Goal: Task Accomplishment & Management: Use online tool/utility

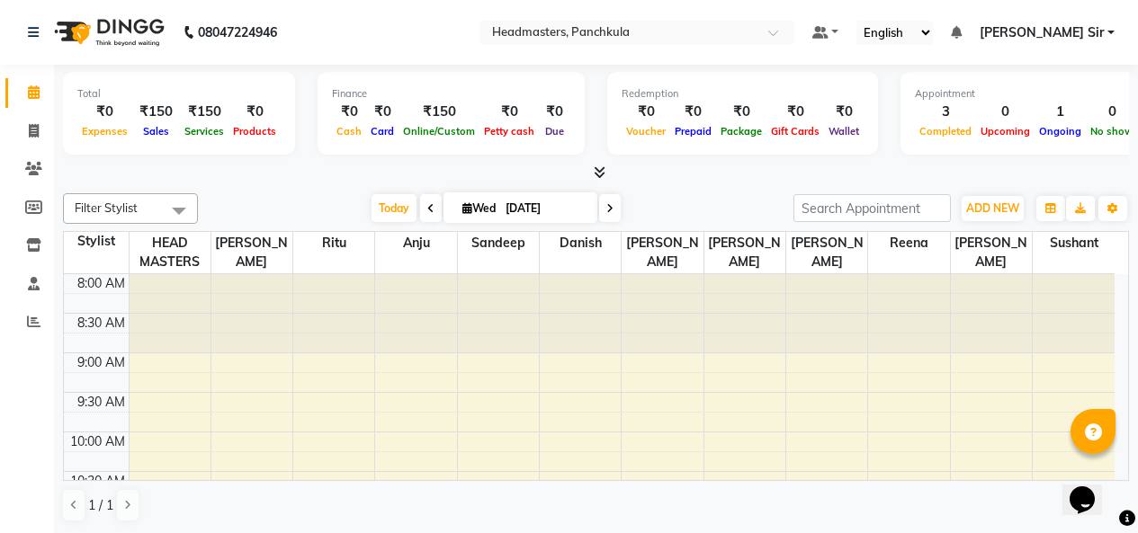
drag, startPoint x: 797, startPoint y: 323, endPoint x: 713, endPoint y: 13, distance: 320.6
click at [797, 323] on div at bounding box center [826, 313] width 81 height 79
click at [794, 39] on div at bounding box center [636, 34] width 315 height 18
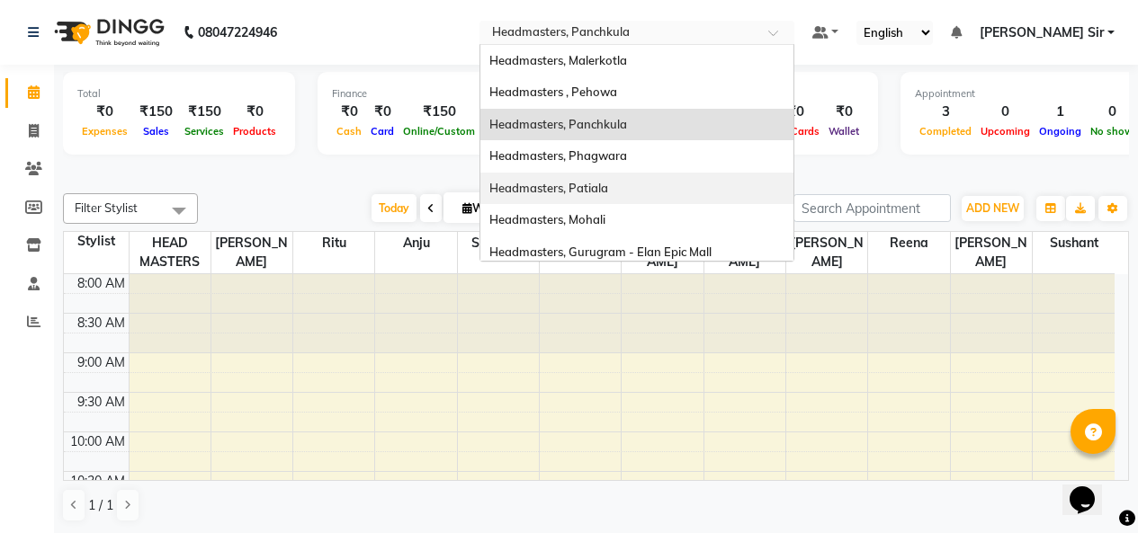
click at [731, 176] on div "Headmasters, Patiala" at bounding box center [636, 189] width 313 height 32
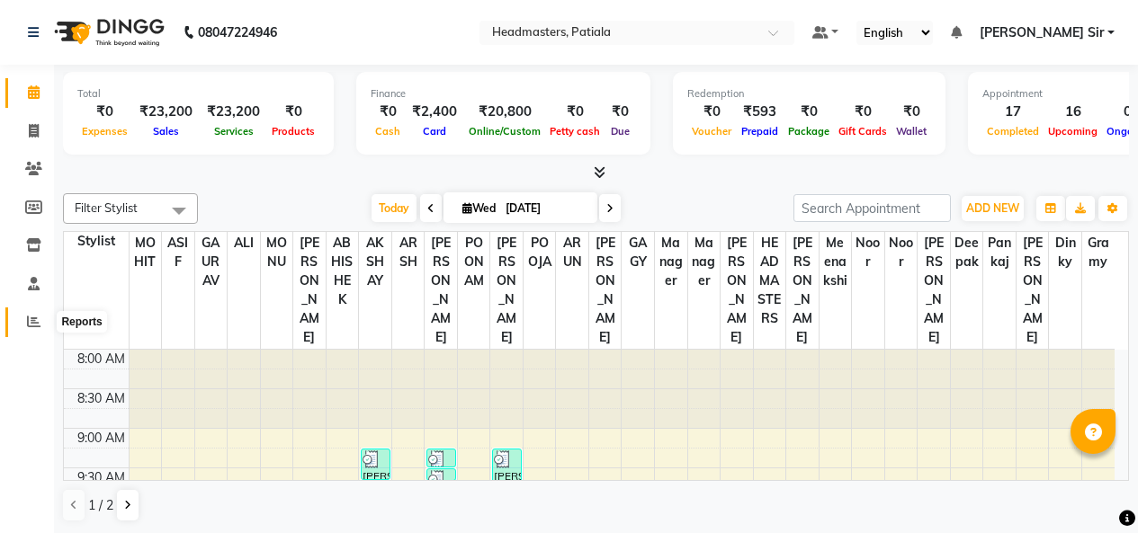
click at [40, 319] on span at bounding box center [33, 322] width 31 height 21
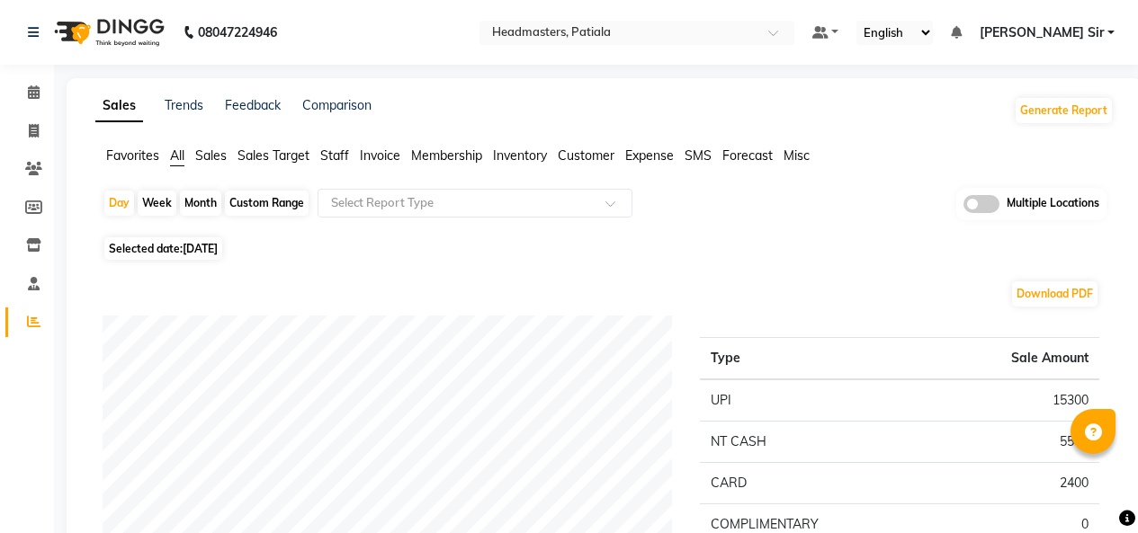
click at [383, 155] on span "Invoice" at bounding box center [380, 156] width 40 height 16
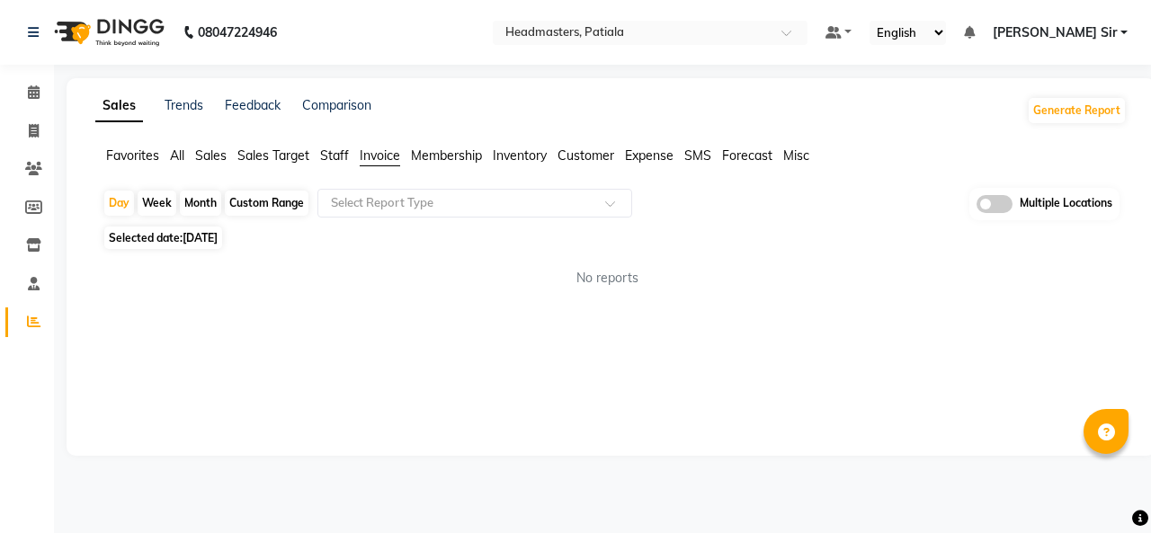
click at [237, 211] on div "Custom Range" at bounding box center [267, 203] width 84 height 25
select select "9"
select select "2025"
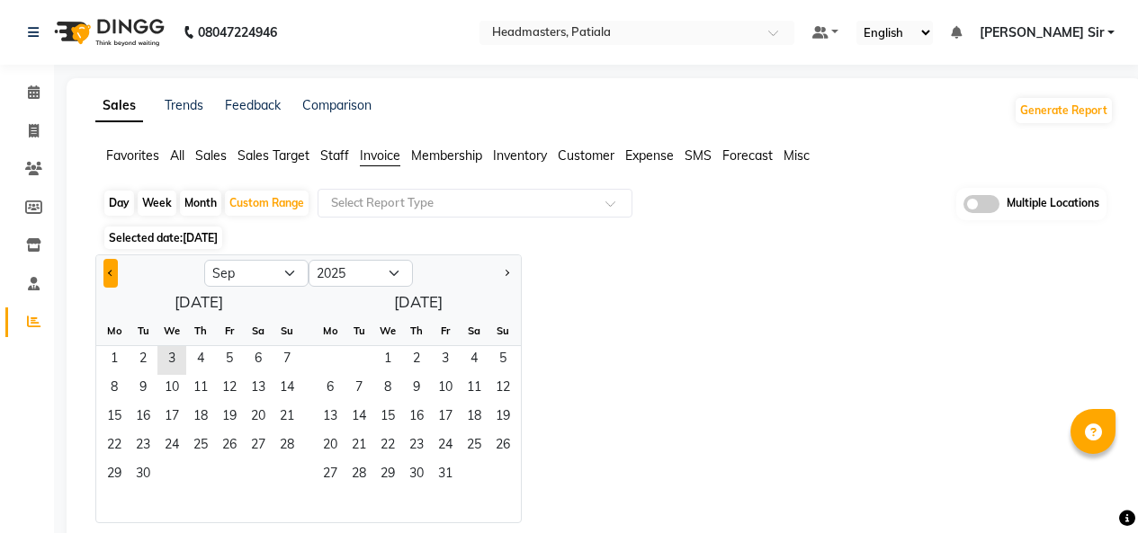
click at [111, 274] on span "Previous month" at bounding box center [111, 272] width 6 height 6
select select "8"
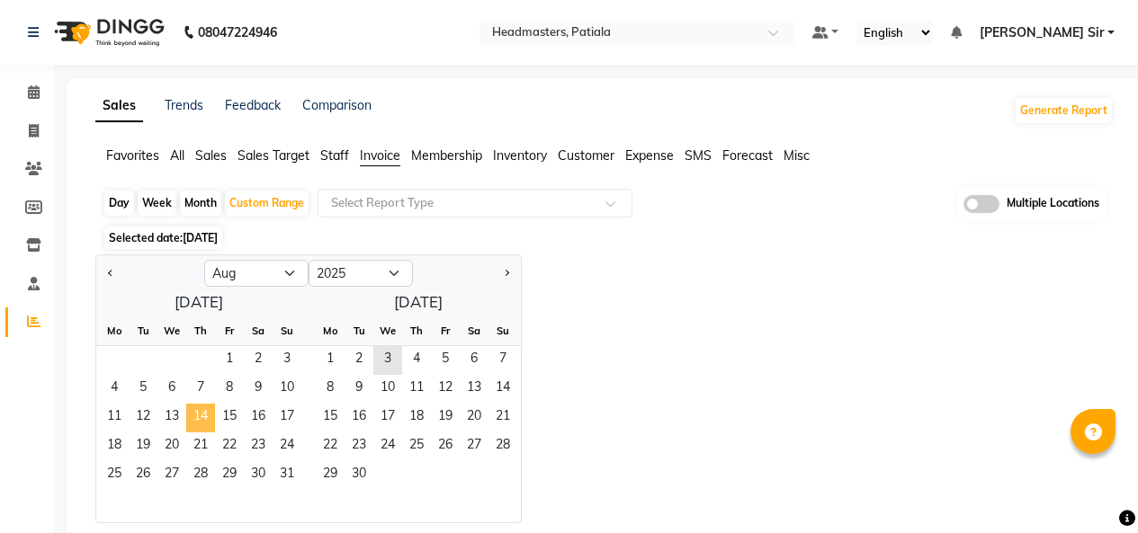
click at [209, 414] on span "14" at bounding box center [200, 418] width 29 height 29
click at [284, 474] on span "31" at bounding box center [287, 475] width 29 height 29
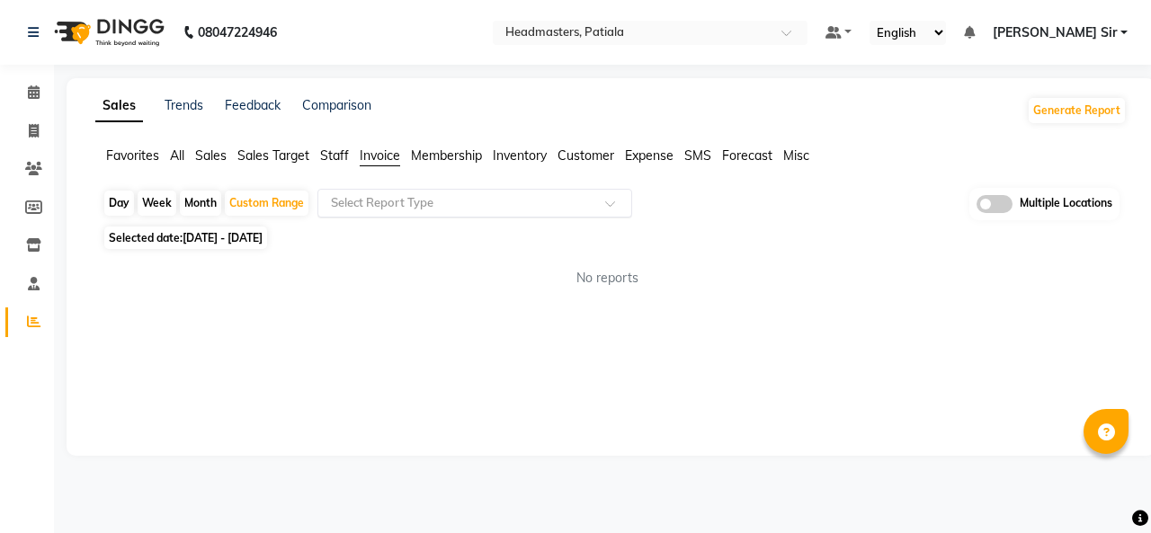
click at [616, 208] on span at bounding box center [616, 209] width 22 height 18
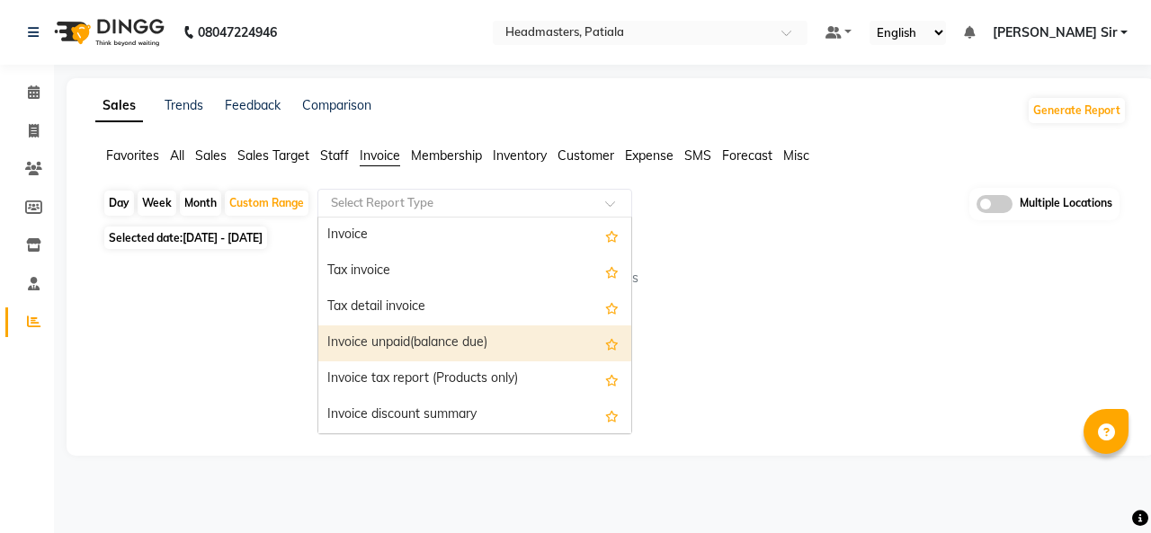
click at [479, 328] on div "Invoice unpaid(balance due)" at bounding box center [474, 344] width 313 height 36
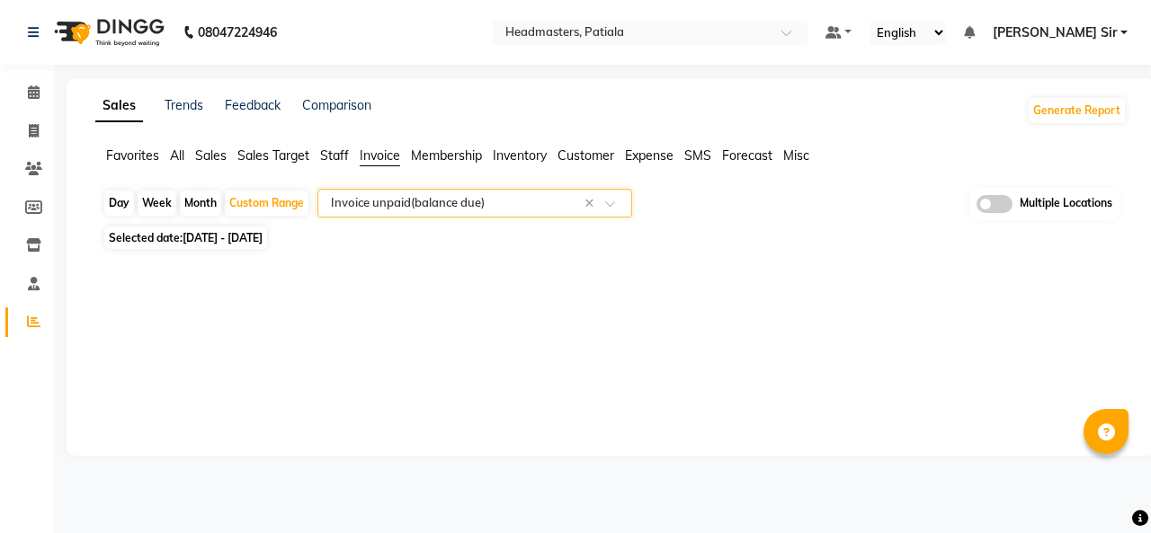
click at [615, 205] on span at bounding box center [616, 209] width 22 height 18
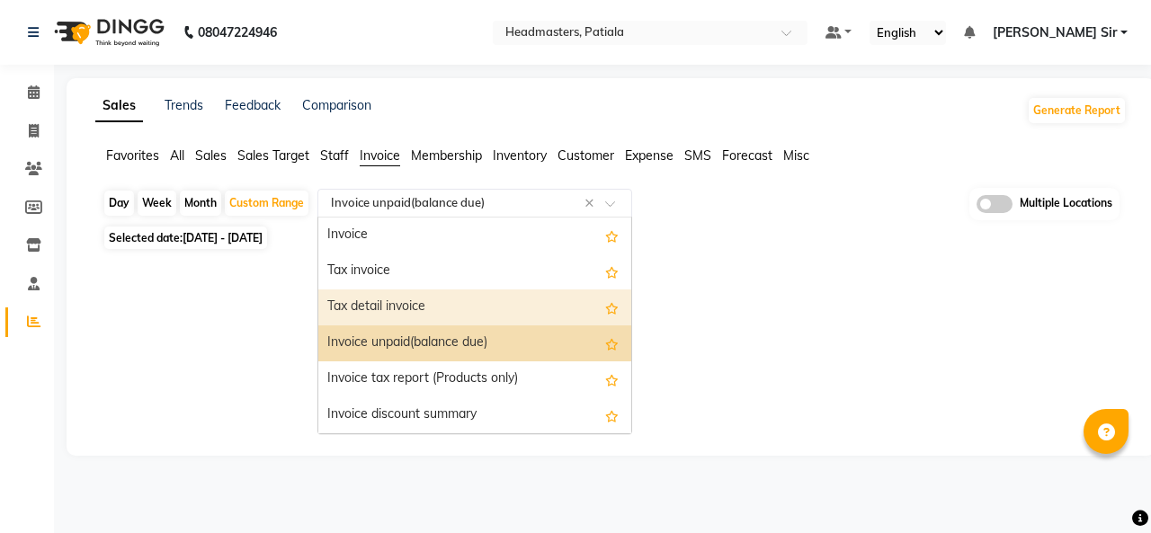
click at [480, 308] on div "Tax detail invoice" at bounding box center [474, 308] width 313 height 36
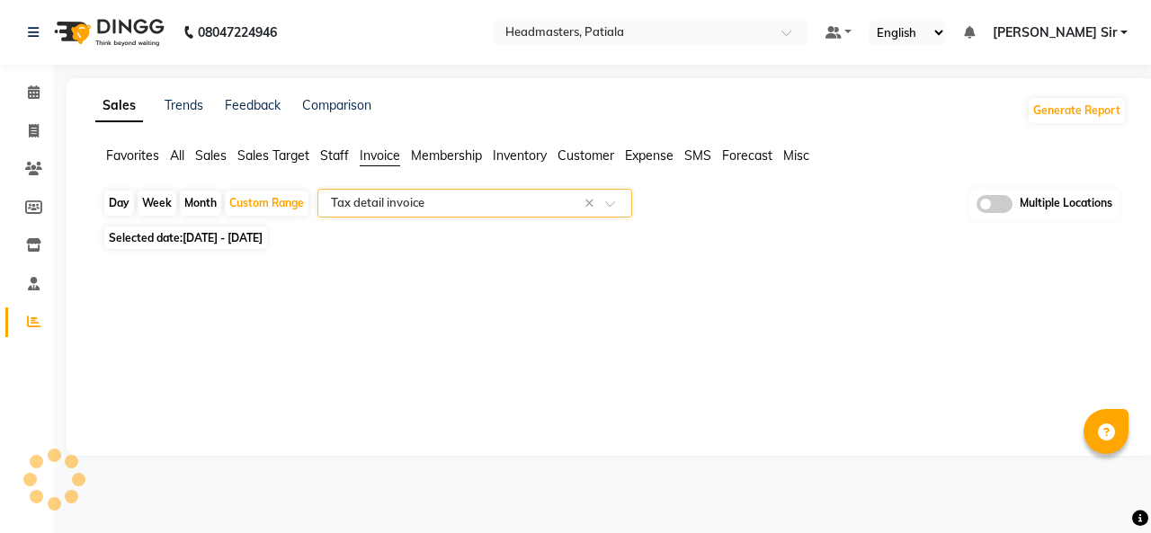
select select "full_report"
select select "csv"
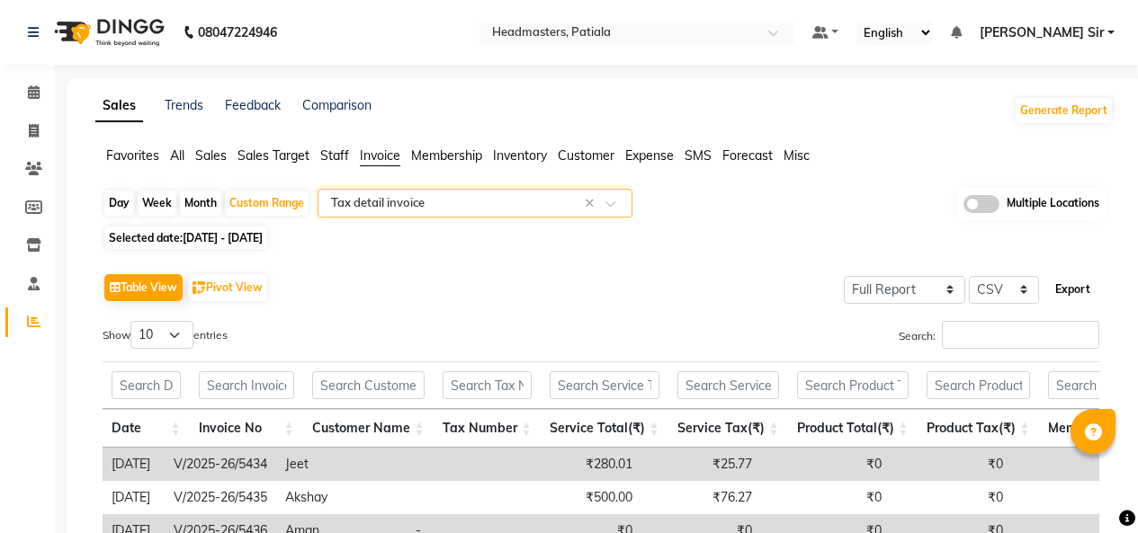
click at [1074, 280] on button "Export" at bounding box center [1072, 289] width 49 height 31
